Goal: Task Accomplishment & Management: Manage account settings

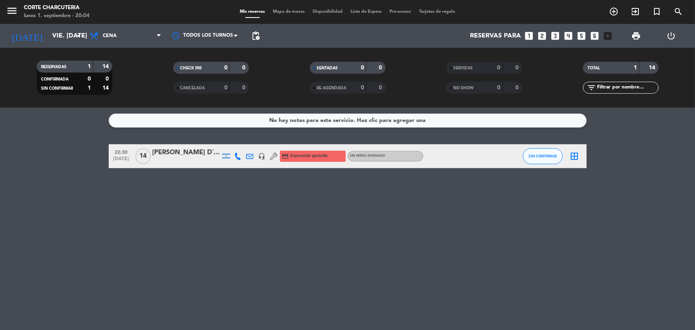
click at [185, 154] on div "[PERSON_NAME] D´[PERSON_NAME]" at bounding box center [187, 152] width 68 height 10
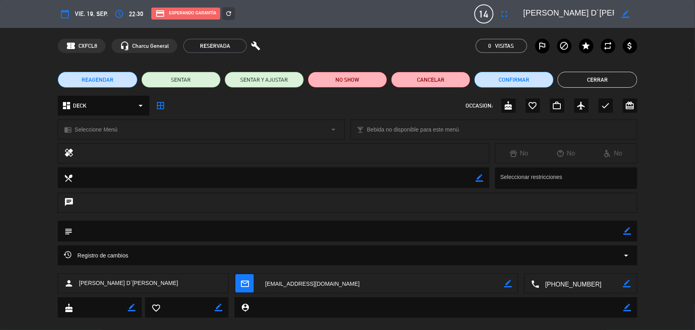
click at [138, 107] on icon "arrow_drop_down" at bounding box center [141, 106] width 10 height 10
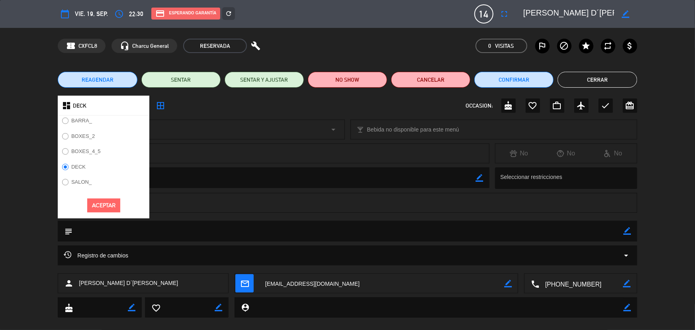
click at [138, 107] on div "dashboard DECK" at bounding box center [104, 106] width 92 height 20
click at [112, 207] on button "Aceptar" at bounding box center [103, 205] width 33 height 14
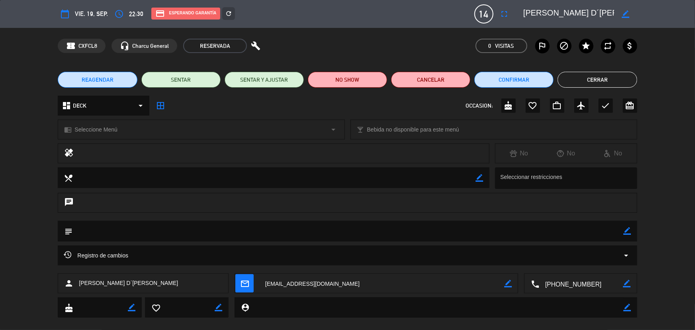
click at [620, 78] on button "Cerrar" at bounding box center [597, 80] width 79 height 16
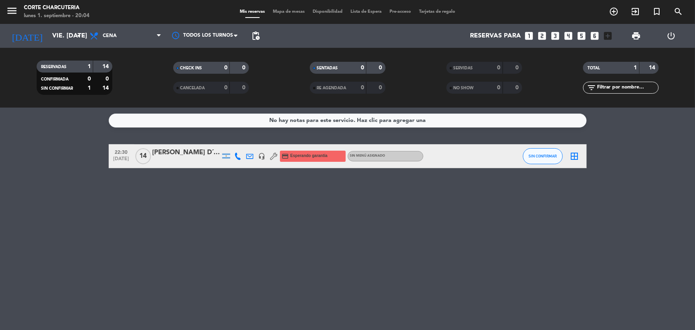
click at [578, 154] on icon "border_all" at bounding box center [575, 156] width 10 height 10
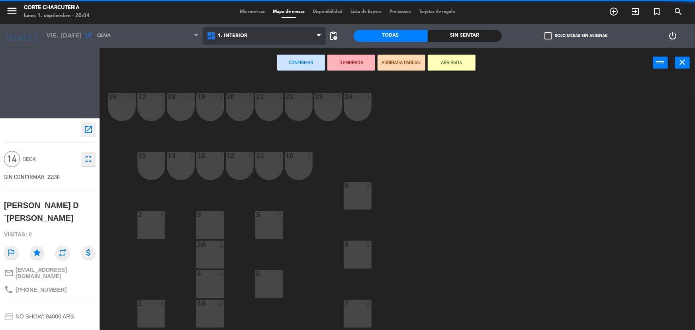
click at [258, 32] on span "1. INTERIOR" at bounding box center [264, 36] width 123 height 18
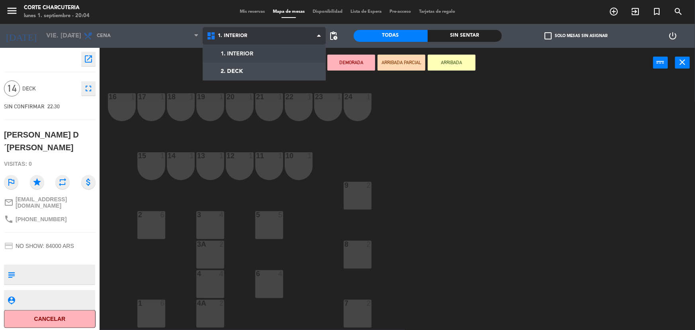
click at [258, 32] on span "1. INTERIOR" at bounding box center [264, 36] width 123 height 18
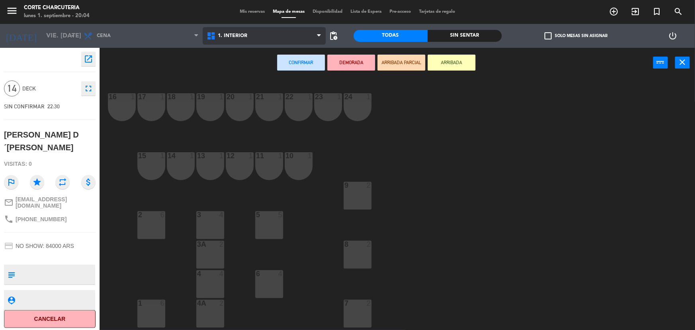
click at [258, 32] on span "1. INTERIOR" at bounding box center [264, 36] width 123 height 18
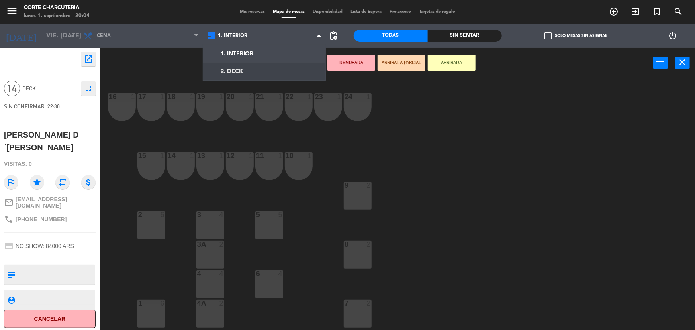
drag, startPoint x: 239, startPoint y: 71, endPoint x: 240, endPoint y: 79, distance: 8.4
click at [239, 71] on ng-component "menu Corte Charcuteria lunes 1. septiembre - 20:04 Mis reservas Mapa de mesas D…" at bounding box center [347, 165] width 695 height 331
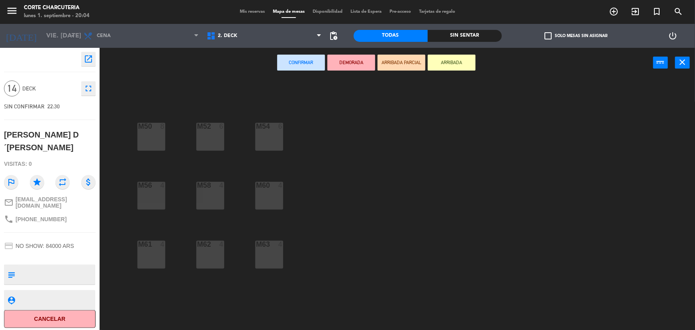
click at [144, 139] on div "M50 8" at bounding box center [151, 137] width 28 height 28
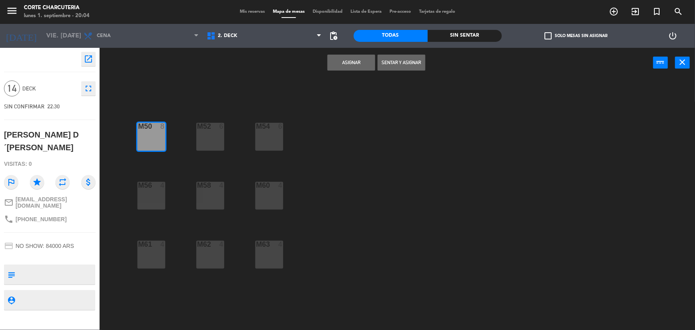
click at [370, 71] on div "Asignar Sentar y Asignar power_input close" at bounding box center [377, 63] width 554 height 30
click at [363, 68] on button "Asignar" at bounding box center [351, 63] width 48 height 16
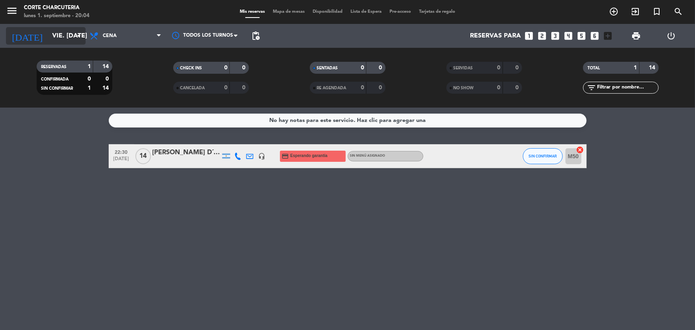
click at [48, 35] on input "vie. [DATE]" at bounding box center [90, 36] width 84 height 16
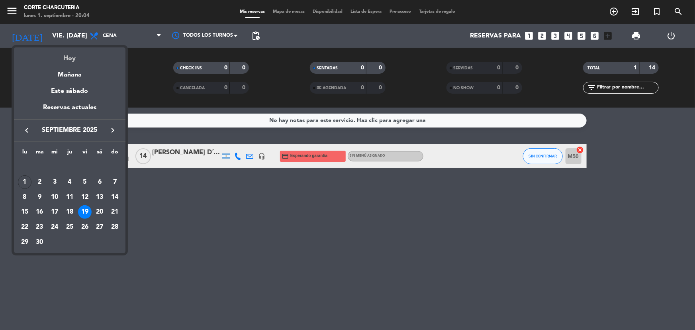
click at [52, 55] on div "Hoy" at bounding box center [70, 55] width 112 height 16
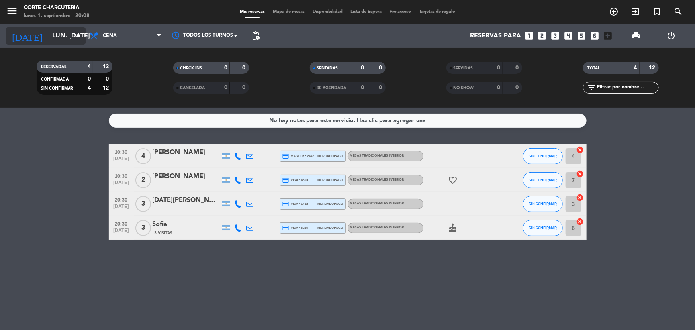
click at [67, 41] on input "lun. [DATE]" at bounding box center [90, 36] width 84 height 16
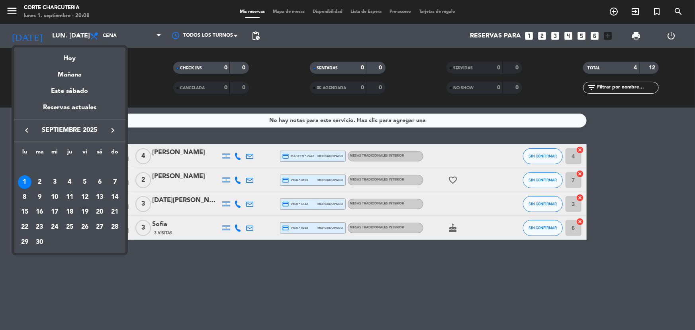
click at [84, 208] on div "19" at bounding box center [85, 212] width 14 height 14
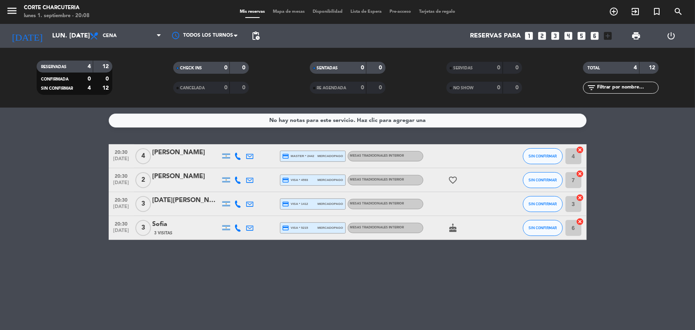
type input "vie. [DATE]"
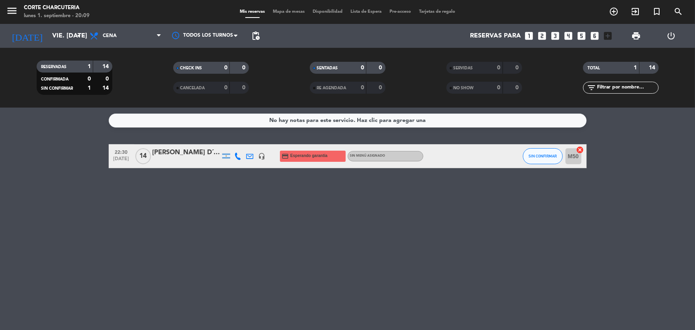
click at [187, 157] on div "[PERSON_NAME] D´[PERSON_NAME]" at bounding box center [187, 152] width 68 height 10
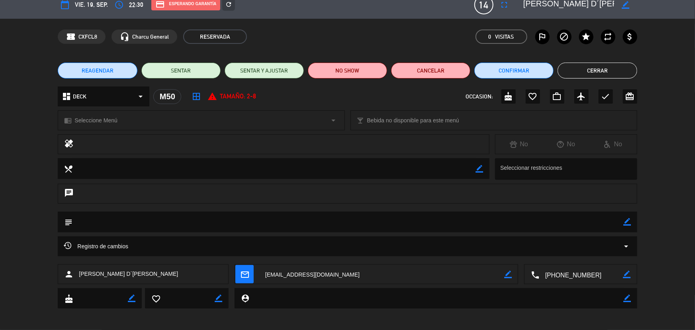
scroll to position [11, 0]
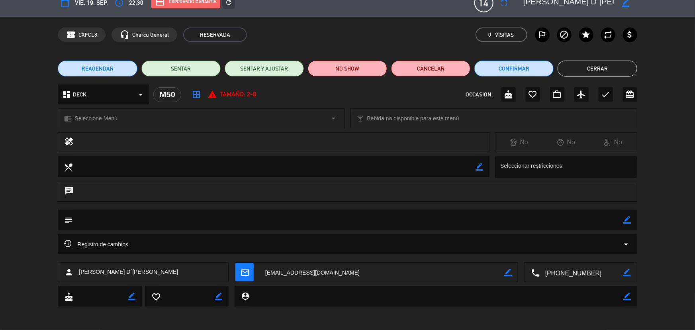
click at [507, 274] on icon "border_color" at bounding box center [508, 272] width 8 height 8
click at [299, 273] on textarea at bounding box center [381, 272] width 245 height 20
type textarea "[EMAIL_ADDRESS][DOMAIN_NAME]"
click at [512, 270] on icon at bounding box center [508, 272] width 8 height 8
click at [249, 272] on icon "mail_outline" at bounding box center [244, 272] width 9 height 9
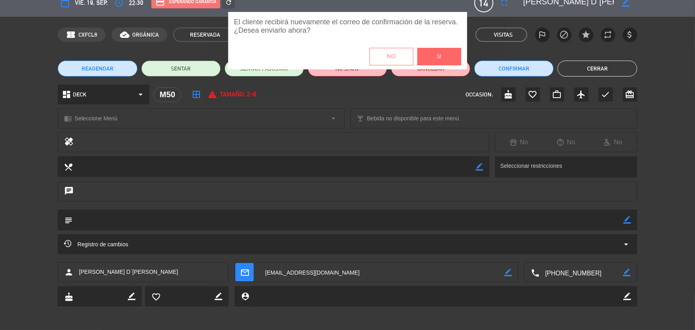
click at [429, 54] on button "Si" at bounding box center [439, 57] width 44 height 18
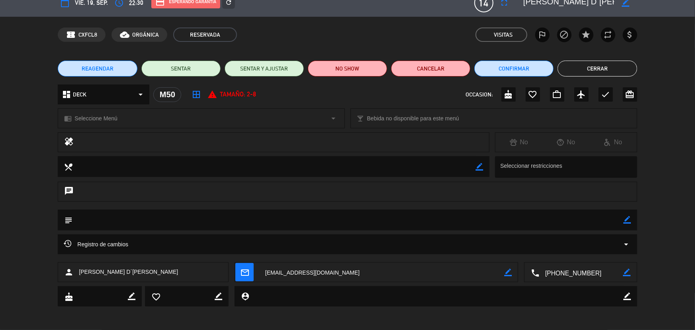
click at [580, 58] on div "REAGENDAR SENTAR SENTAR Y AJUSTAR NO SHOW Cancelar Confirmar Cerrar" at bounding box center [347, 69] width 695 height 32
drag, startPoint x: 581, startPoint y: 63, endPoint x: 580, endPoint y: 59, distance: 4.2
click at [581, 63] on button "Cerrar" at bounding box center [597, 69] width 79 height 16
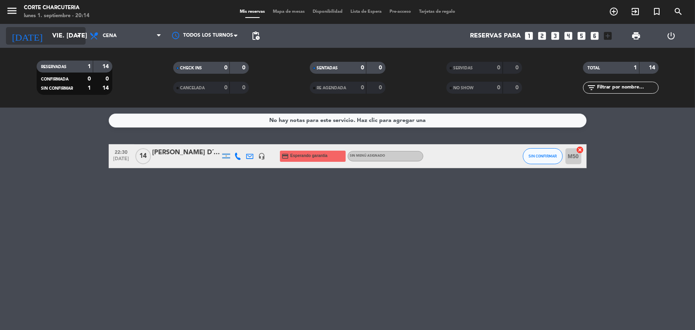
click at [55, 37] on input "vie. [DATE]" at bounding box center [90, 36] width 84 height 16
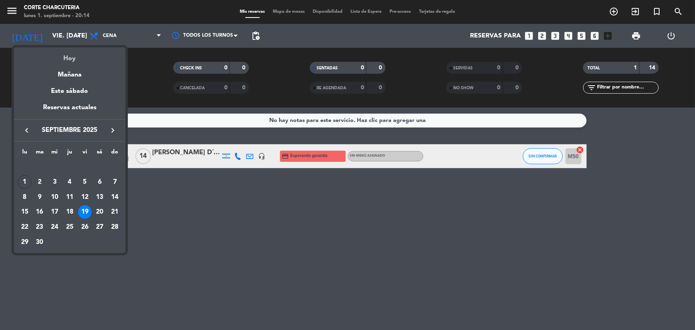
click at [67, 59] on div "Hoy" at bounding box center [70, 55] width 112 height 16
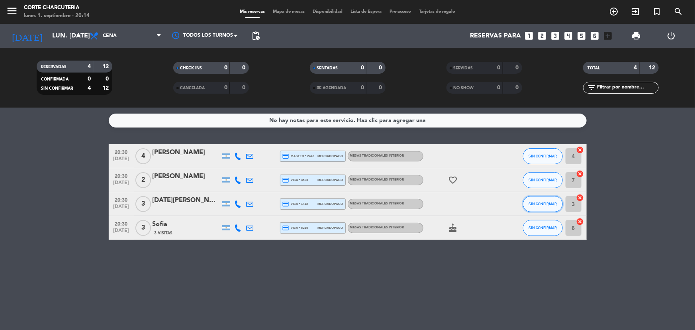
click at [545, 202] on span "SIN CONFIRMAR" at bounding box center [543, 204] width 28 height 4
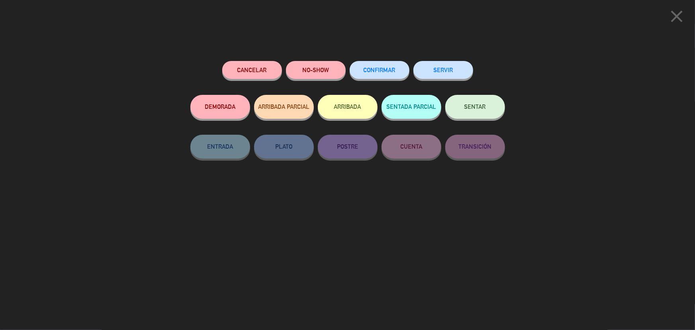
click at [430, 68] on button "SERVIR" at bounding box center [443, 70] width 60 height 18
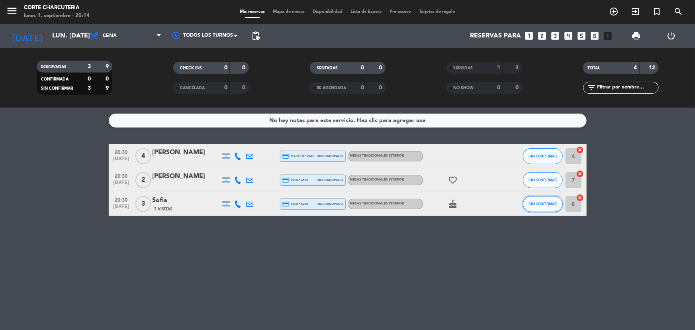
click at [539, 206] on button "SIN CONFIRMAR" at bounding box center [543, 204] width 40 height 16
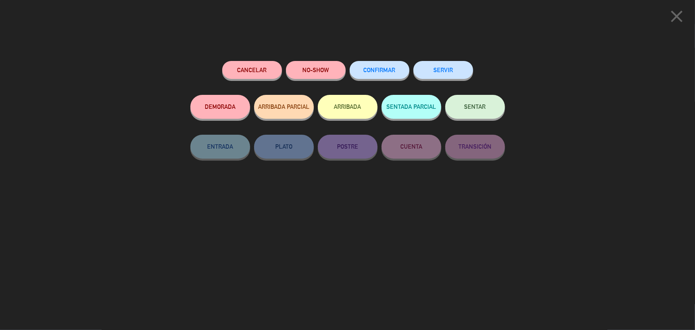
click at [449, 76] on button "SERVIR" at bounding box center [443, 70] width 60 height 18
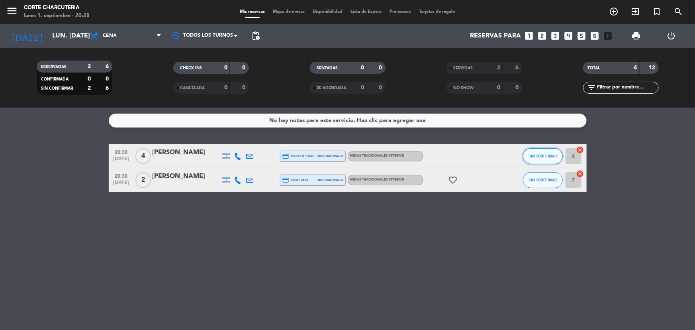
click at [535, 153] on button "SIN CONFIRMAR" at bounding box center [543, 156] width 40 height 16
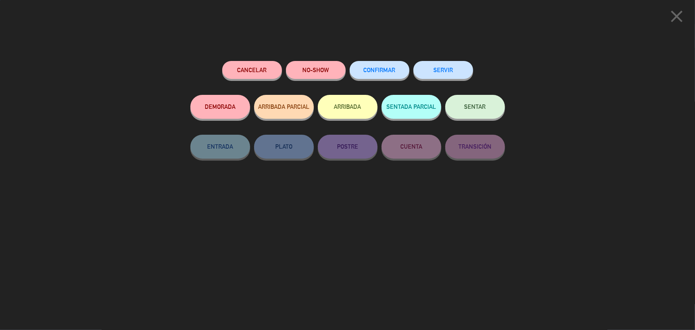
click at [451, 74] on button "SERVIR" at bounding box center [443, 70] width 60 height 18
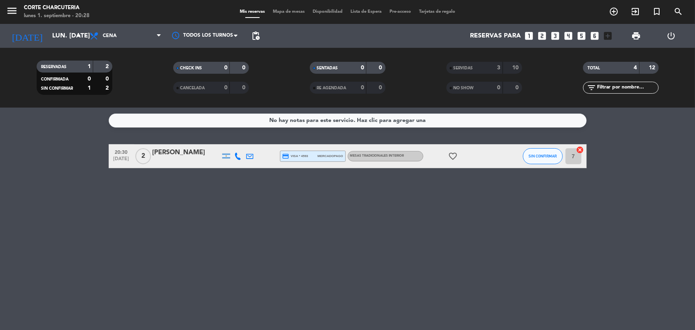
click at [177, 157] on div "[PERSON_NAME]" at bounding box center [187, 152] width 68 height 10
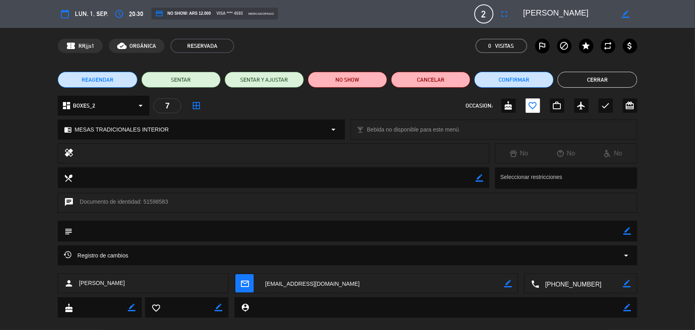
click at [545, 285] on textarea at bounding box center [581, 284] width 84 height 20
click at [572, 263] on span "Click para copiar" at bounding box center [571, 264] width 42 height 8
click at [599, 82] on button "Cerrar" at bounding box center [597, 80] width 79 height 16
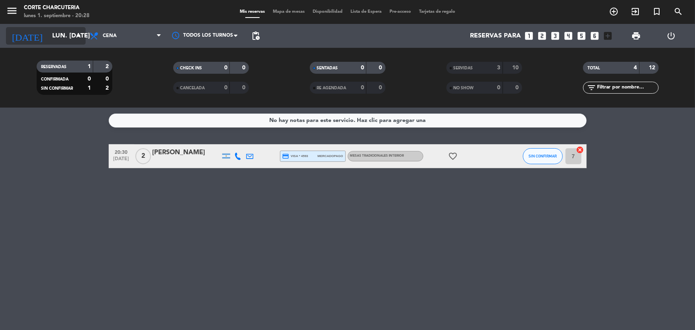
click at [63, 32] on input "lun. [DATE]" at bounding box center [90, 36] width 84 height 16
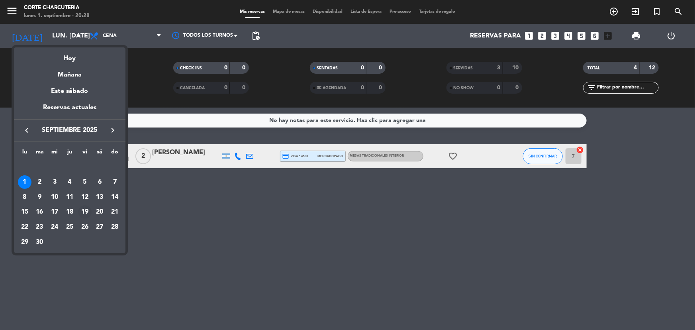
click at [85, 211] on div "19" at bounding box center [85, 212] width 14 height 14
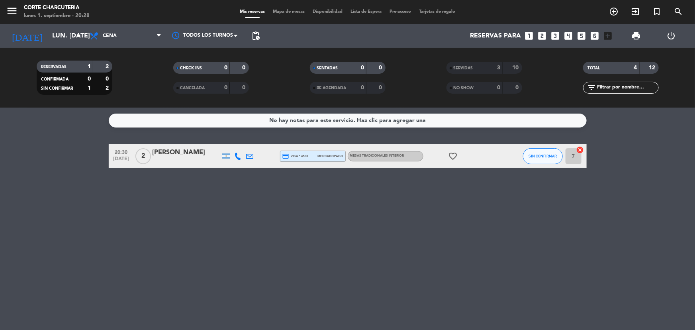
type input "vie. [DATE]"
